Goal: Task Accomplishment & Management: Manage account settings

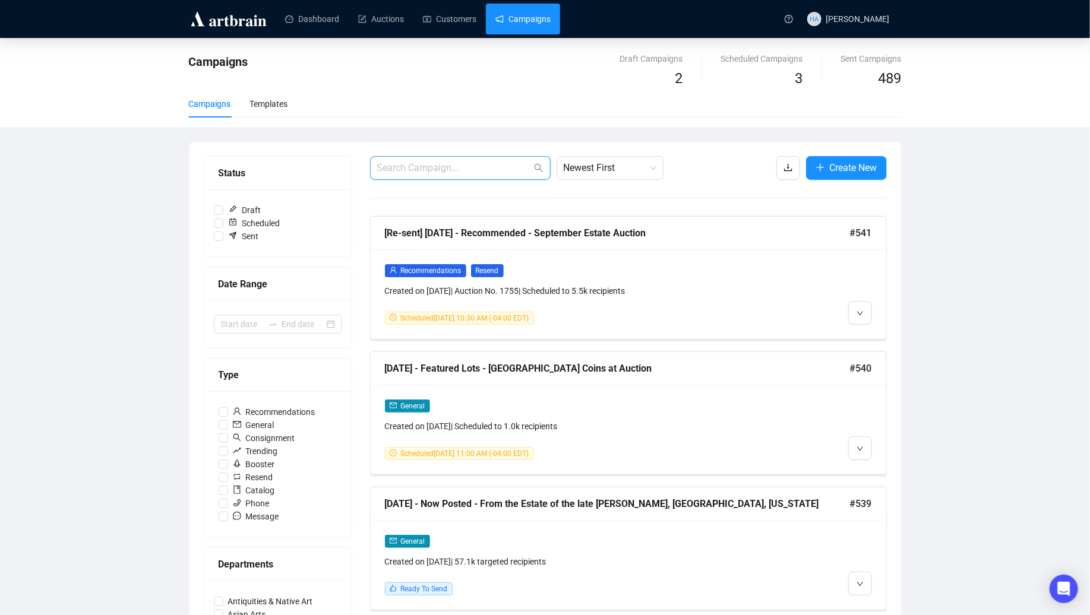
click at [439, 165] on input "text" at bounding box center [454, 168] width 154 height 14
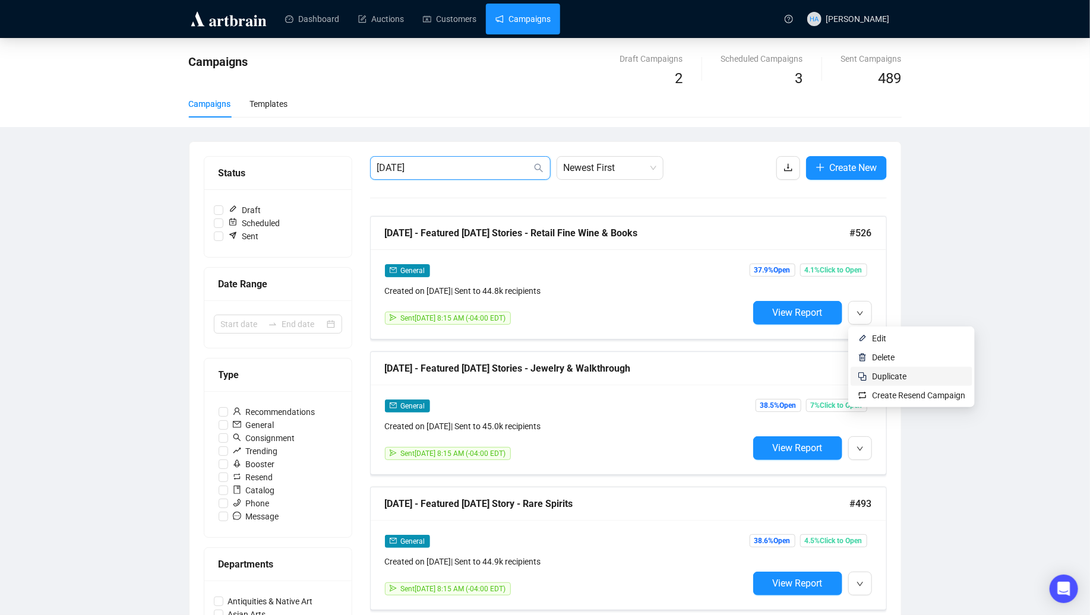
type input "[DATE]"
click at [881, 374] on span "Duplicate" at bounding box center [889, 377] width 34 height 10
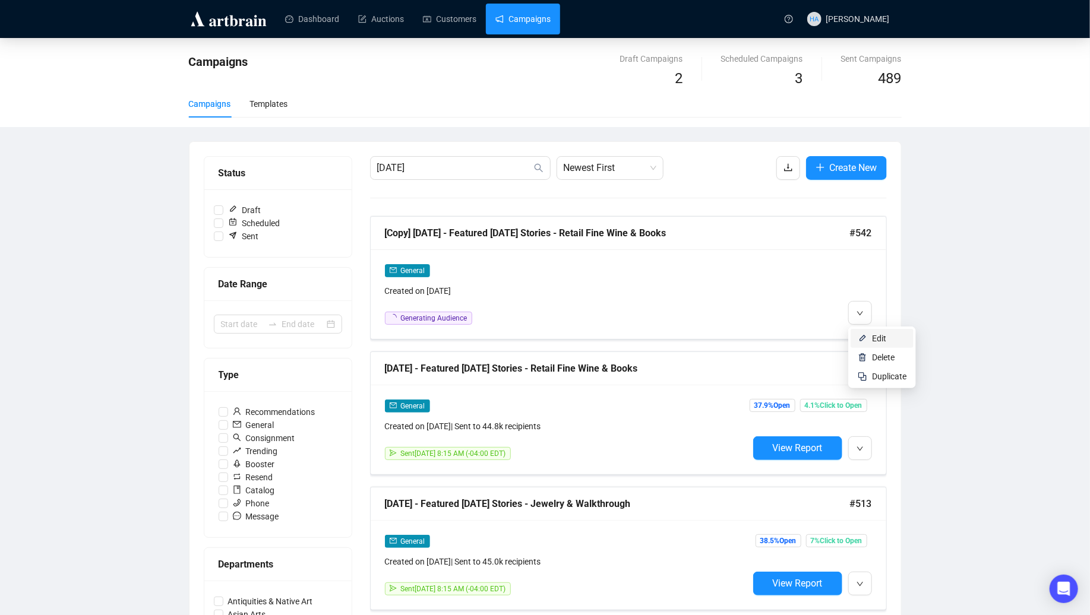
click at [875, 337] on span "Edit" at bounding box center [879, 339] width 14 height 10
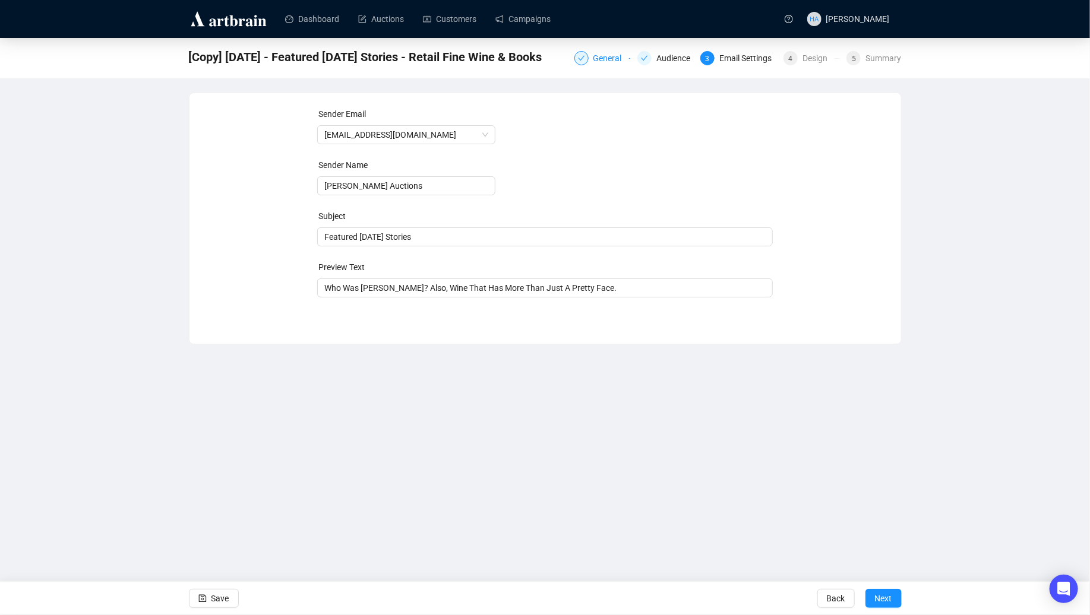
drag, startPoint x: 596, startPoint y: 59, endPoint x: 583, endPoint y: 61, distance: 12.6
click at [595, 59] on div "General" at bounding box center [611, 58] width 36 height 14
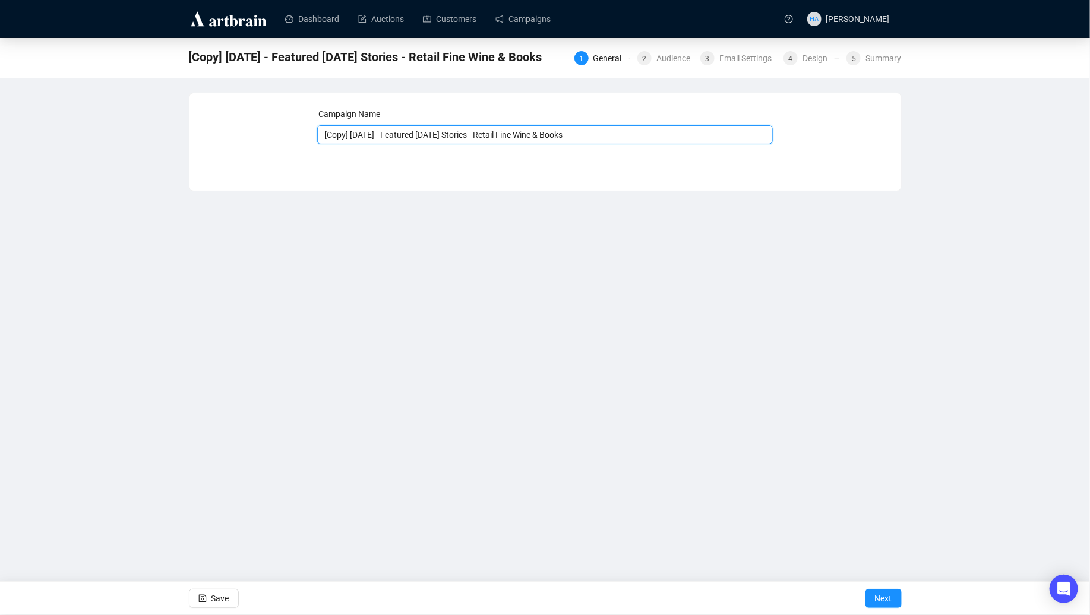
drag, startPoint x: 369, startPoint y: 135, endPoint x: 321, endPoint y: 137, distance: 47.5
click at [321, 137] on input "[Copy] [DATE] - Featured [DATE] Stories - Retail Fine Wine & Books" at bounding box center [545, 134] width 456 height 19
click at [500, 140] on input "[DATE] - Featured [DATE] Stories - Retail Fine Wine & Books" at bounding box center [545, 134] width 456 height 19
drag, startPoint x: 483, startPoint y: 137, endPoint x: 554, endPoint y: 153, distance: 72.5
click at [557, 152] on div "Campaign Name [DATE] - Featured [DATE] Stories - Retail Fine Wine & Books Save …" at bounding box center [545, 132] width 456 height 51
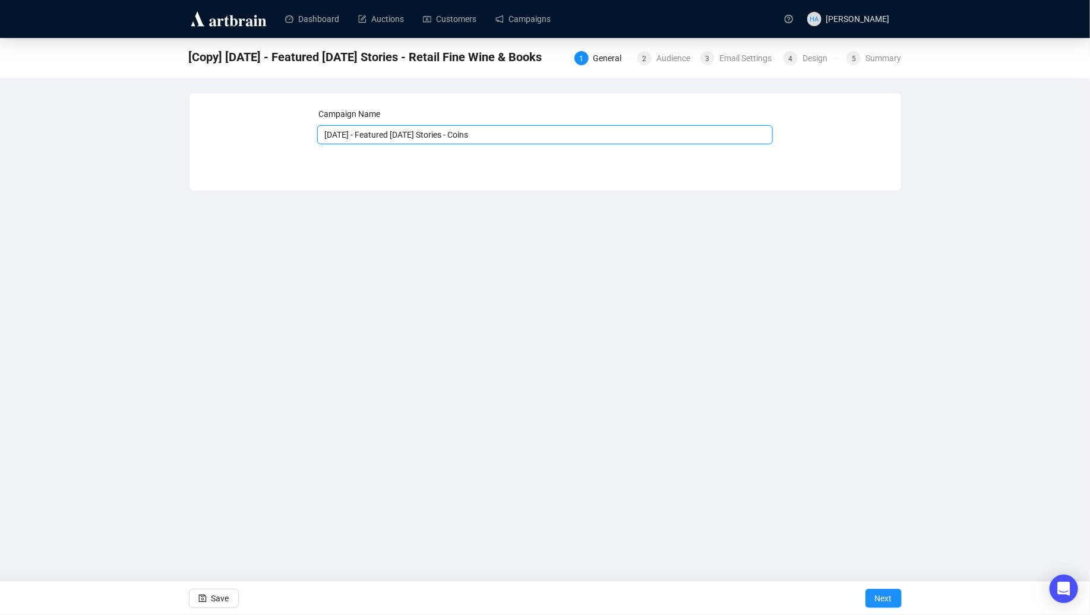
click at [472, 135] on input "[DATE] - Featured [DATE] Stories - Coins" at bounding box center [545, 134] width 456 height 19
type input "[DATE] - Featured [DATE] Story - Coins"
click at [881, 596] on span "Next" at bounding box center [883, 598] width 17 height 33
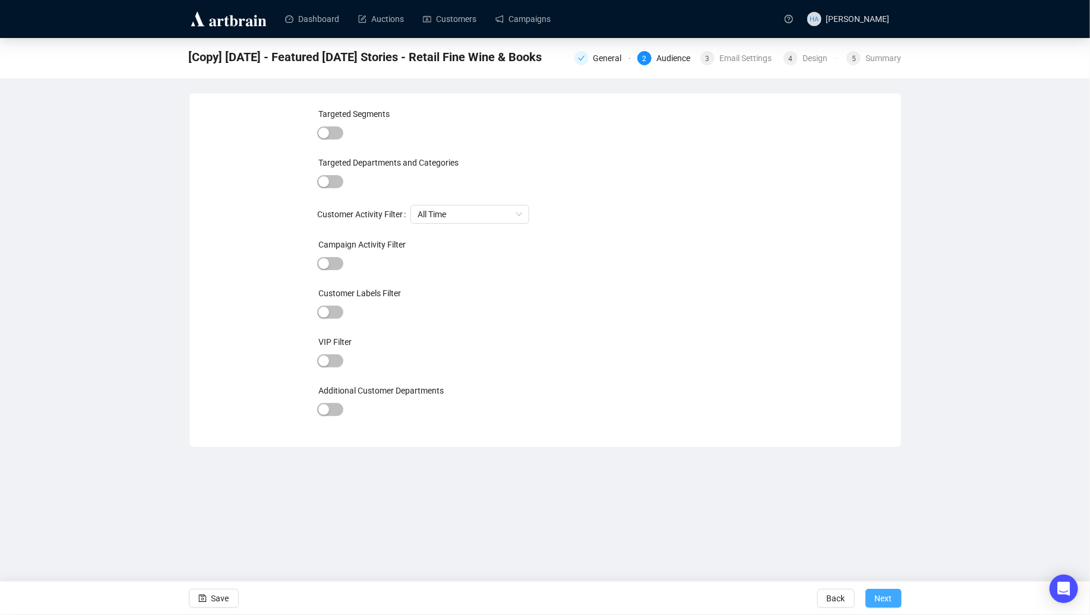
click at [883, 596] on span "Next" at bounding box center [883, 598] width 17 height 33
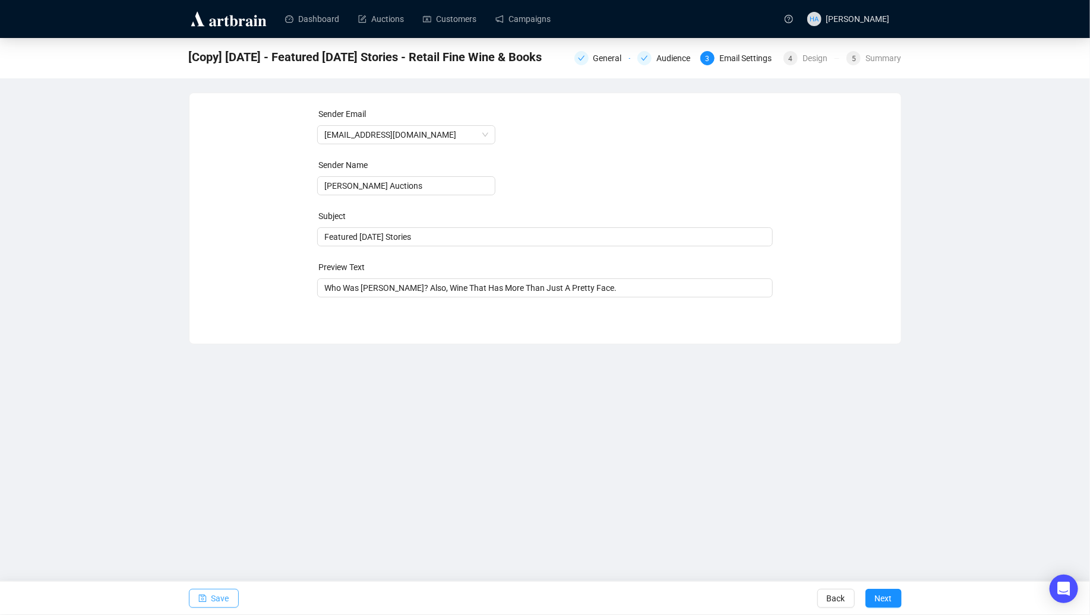
click at [220, 597] on span "Save" at bounding box center [220, 598] width 18 height 33
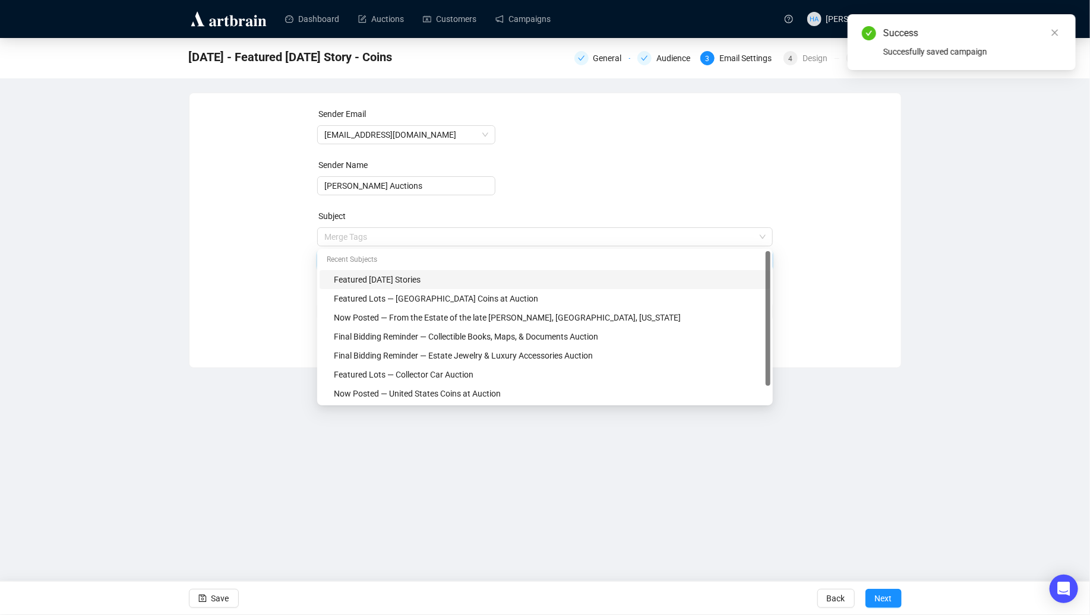
click at [444, 236] on span "Merge Tags Featured [DATE] Stories" at bounding box center [545, 248] width 456 height 33
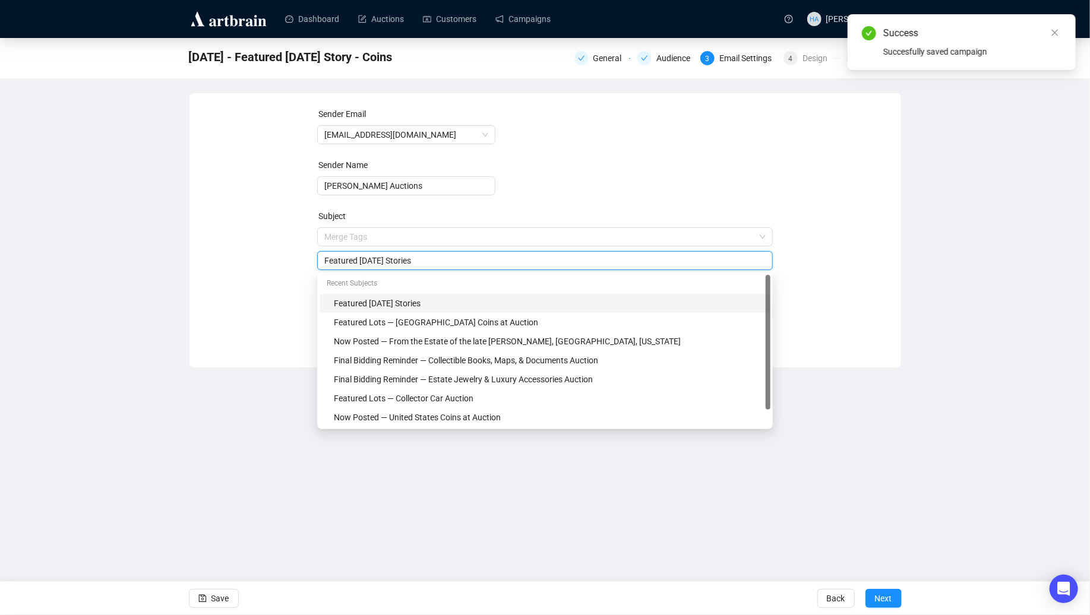
click at [272, 254] on div "Sender Email [EMAIL_ADDRESS][DOMAIN_NAME] Sender Name [PERSON_NAME] Auctions Su…" at bounding box center [545, 221] width 683 height 228
click at [439, 263] on input "Featured [DATE] Stories" at bounding box center [544, 260] width 441 height 13
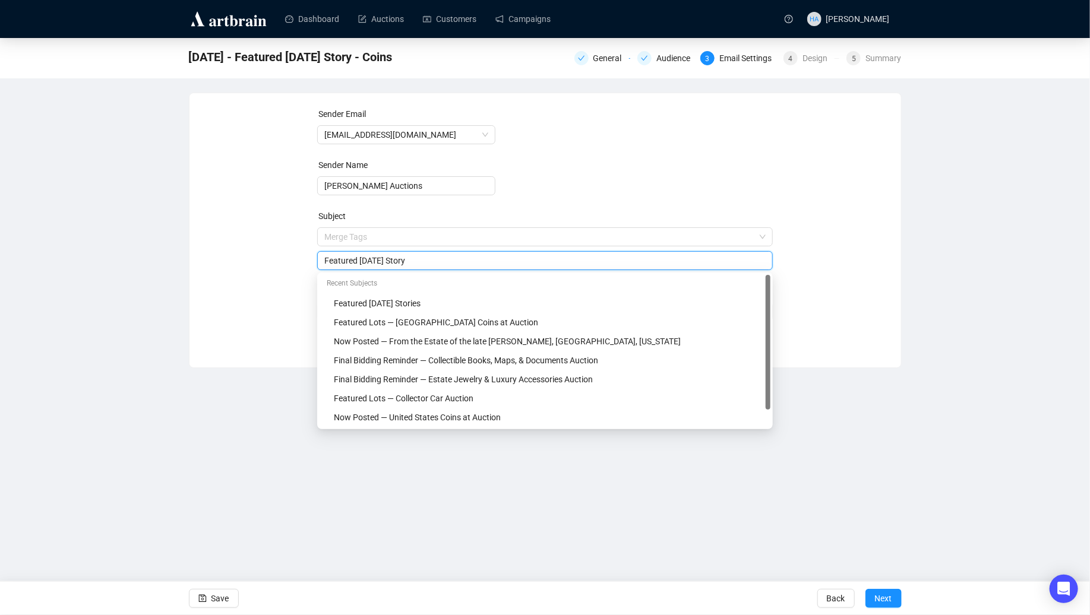
type input "Featured [DATE] Story"
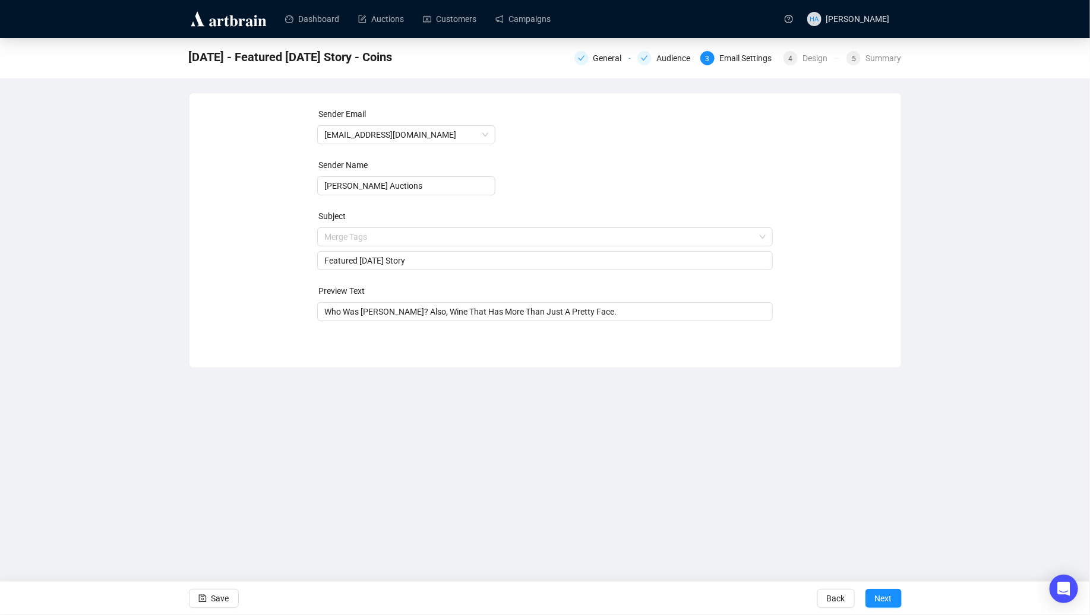
click at [256, 273] on div "Sender Email [EMAIL_ADDRESS][DOMAIN_NAME] Sender Name [PERSON_NAME] Auctions Su…" at bounding box center [545, 221] width 683 height 228
click at [416, 312] on input "Who Was [PERSON_NAME]? Also, Wine That Has More Than Just A Pretty Face." at bounding box center [544, 311] width 441 height 13
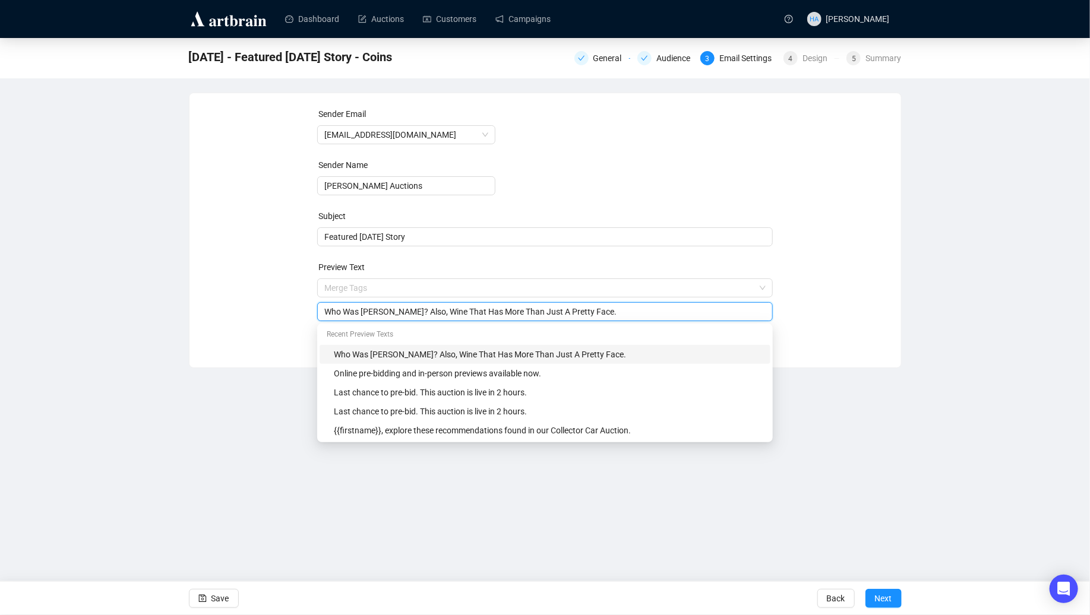
click at [424, 312] on input "Who Was [PERSON_NAME]? Also, Wine That Has More Than Just A Pretty Face." at bounding box center [544, 311] width 441 height 13
type input "Coin Story"
click at [264, 311] on div "Sender Email [EMAIL_ADDRESS][DOMAIN_NAME] Sender Name [PERSON_NAME] Auctions Su…" at bounding box center [545, 221] width 683 height 228
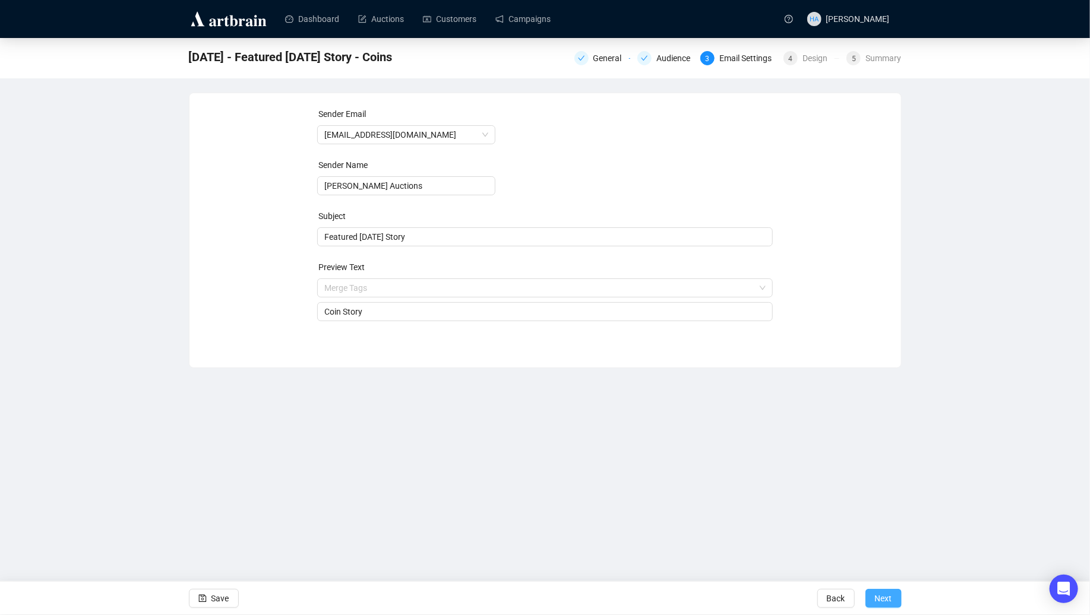
click at [882, 599] on span "Next" at bounding box center [883, 598] width 17 height 33
